Goal: Task Accomplishment & Management: Manage account settings

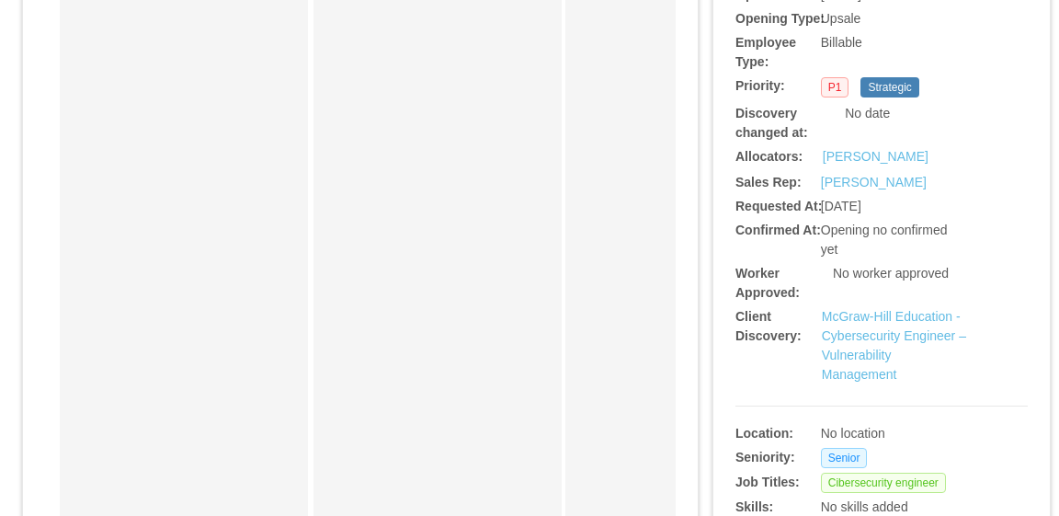
scroll to position [460, 0]
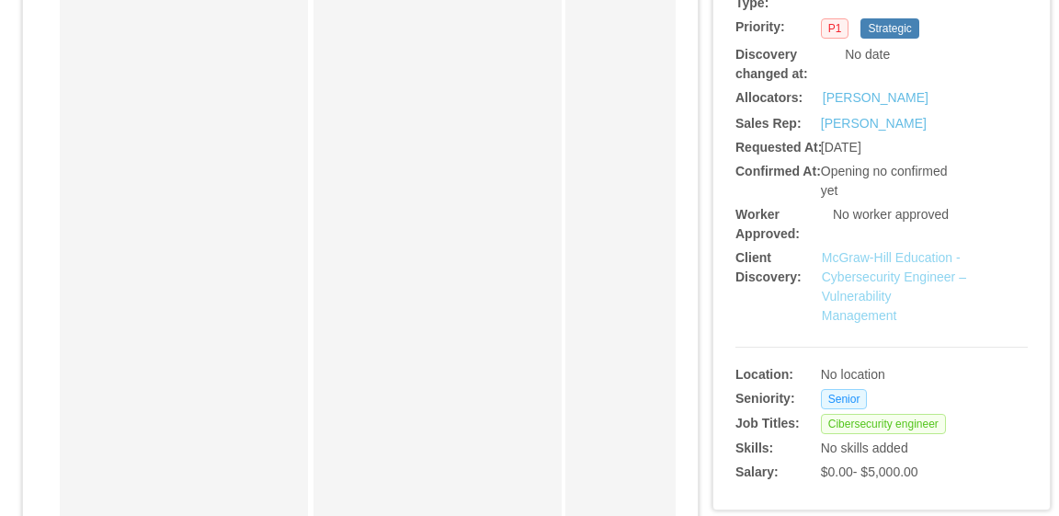
click at [896, 269] on link "McGraw-Hill Education - Cybersecurity Engineer – Vulnerability Management" at bounding box center [894, 286] width 144 height 73
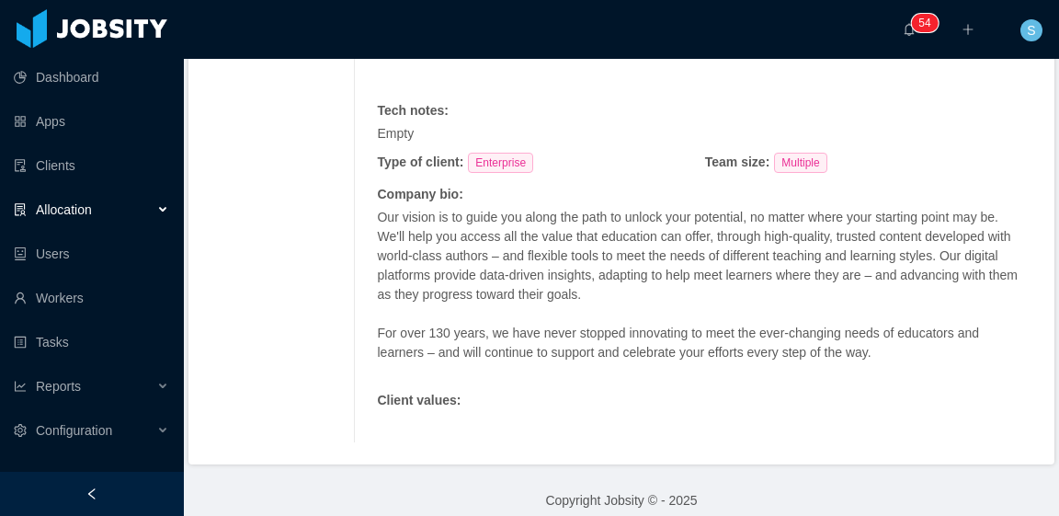
scroll to position [1304, 0]
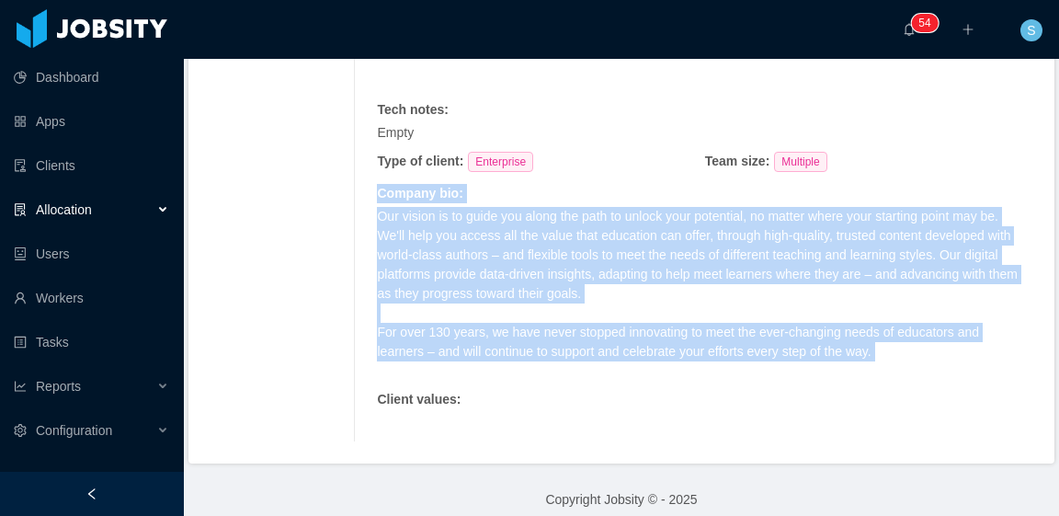
drag, startPoint x: 373, startPoint y: 181, endPoint x: 509, endPoint y: 374, distance: 236.2
copy div "Company bio : Our vision is to guide you along the path to unlock your potentia…"
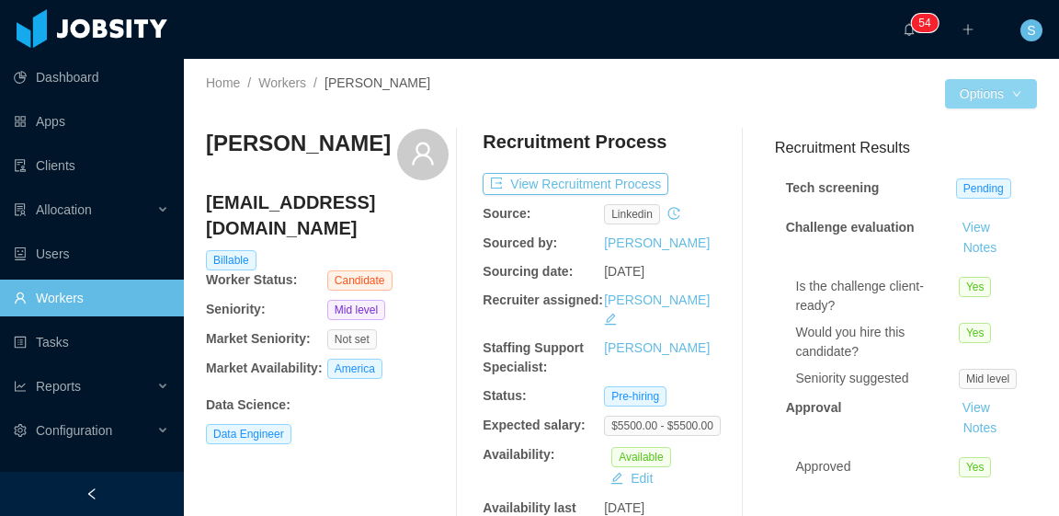
click at [988, 94] on button "Options" at bounding box center [991, 93] width 92 height 29
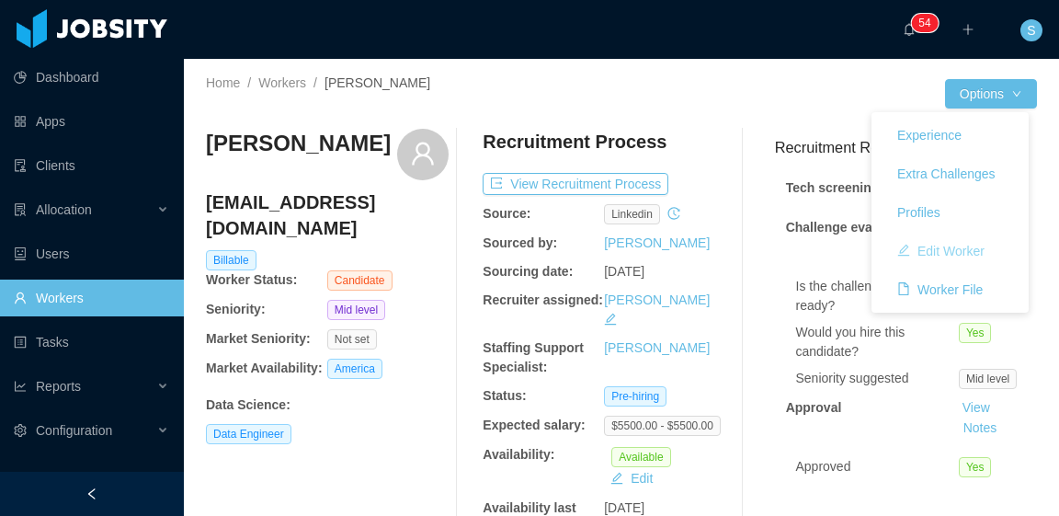
click at [957, 244] on button "Edit Worker" at bounding box center [940, 250] width 117 height 29
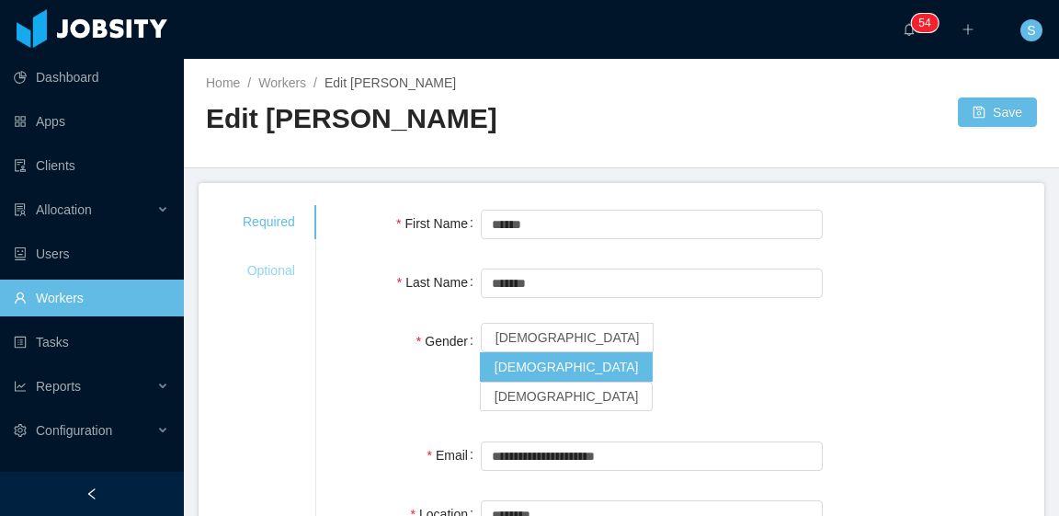
click at [267, 263] on div "Optional" at bounding box center [269, 271] width 97 height 34
